Goal: Transaction & Acquisition: Purchase product/service

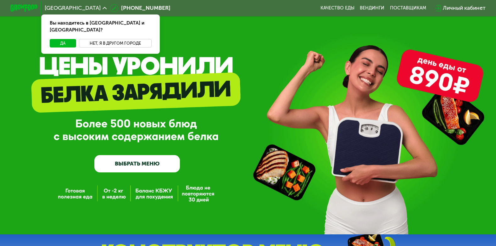
click at [125, 39] on button "Нет, я в другом городе" at bounding box center [115, 43] width 73 height 8
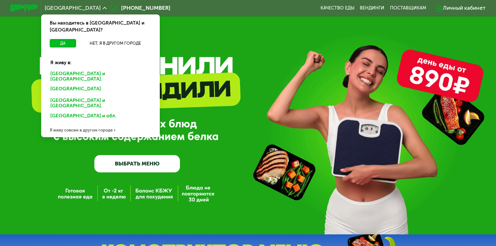
click at [94, 84] on div "Санкт-Петербурге и обл." at bounding box center [100, 89] width 108 height 11
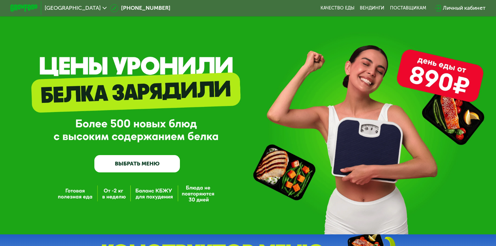
click at [136, 166] on link "ВЫБРАТЬ МЕНЮ" at bounding box center [137, 163] width 86 height 17
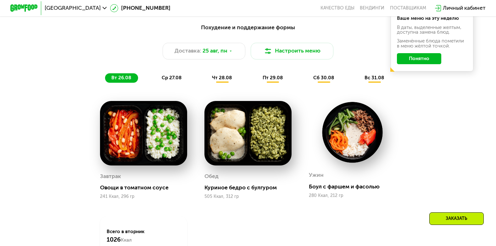
scroll to position [229, 0]
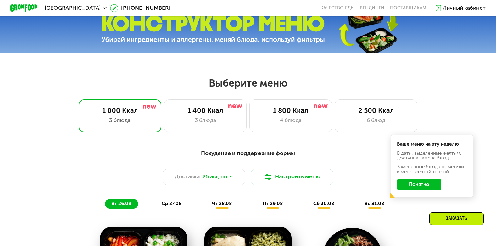
click at [422, 190] on button "Понятно" at bounding box center [419, 184] width 45 height 11
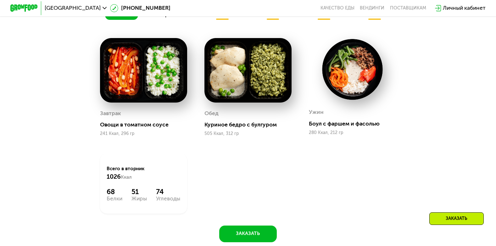
scroll to position [323, 0]
